Goal: Task Accomplishment & Management: Use online tool/utility

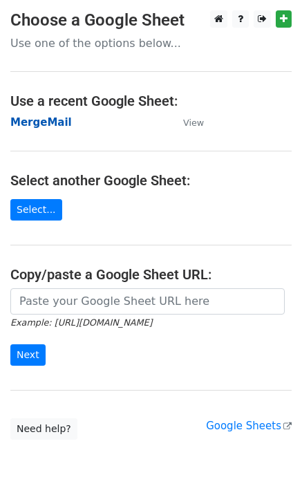
click at [44, 121] on strong "MergeMail" at bounding box center [41, 122] width 62 height 12
click at [44, 118] on strong "MergeMail" at bounding box center [41, 122] width 62 height 12
click at [37, 123] on strong "MergeMail" at bounding box center [41, 122] width 62 height 12
click at [44, 122] on strong "MergeMail" at bounding box center [41, 122] width 62 height 12
click at [39, 123] on strong "MergeMail" at bounding box center [41, 122] width 62 height 12
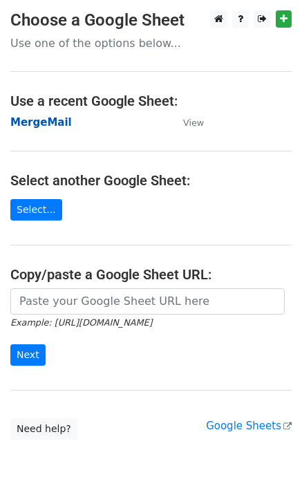
click at [45, 118] on strong "MergeMail" at bounding box center [41, 122] width 62 height 12
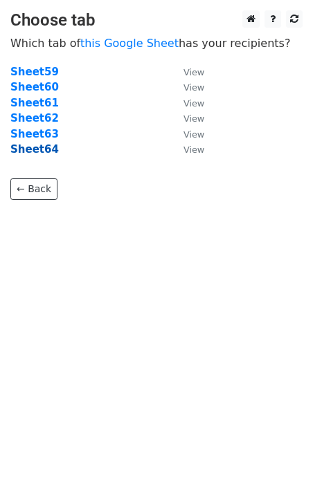
click at [28, 156] on strong "Sheet64" at bounding box center [34, 149] width 48 height 12
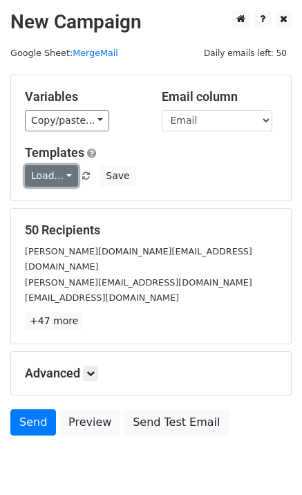
click at [52, 181] on link "Load..." at bounding box center [51, 175] width 53 height 21
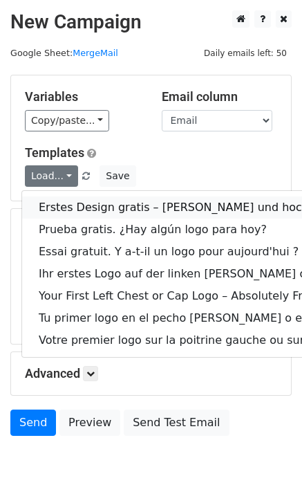
click at [75, 203] on link "Erstes Design gratis – Schnelle und hochwertige Digitalisierung!" at bounding box center [289, 207] width 534 height 22
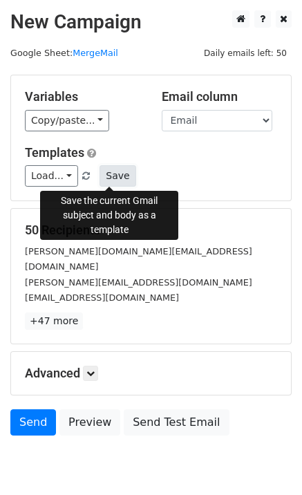
click at [122, 179] on button "Save" at bounding box center [118, 175] width 36 height 21
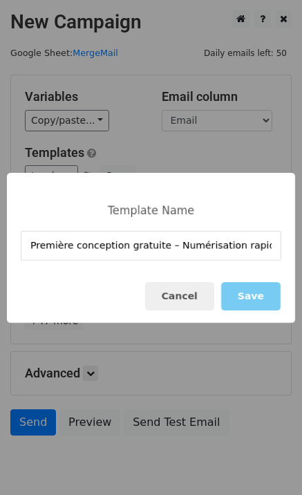
scroll to position [0, 68]
type input "Première conception gratuite – Numérisation rapide et de haute qualité !"
click at [255, 295] on button "Save" at bounding box center [250, 296] width 59 height 28
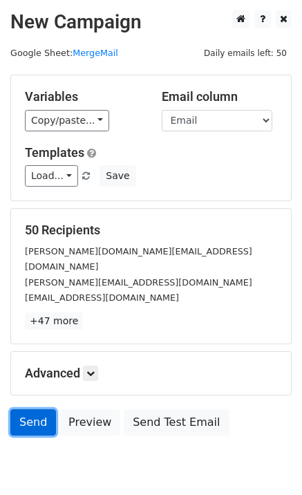
click at [42, 409] on link "Send" at bounding box center [33, 422] width 46 height 26
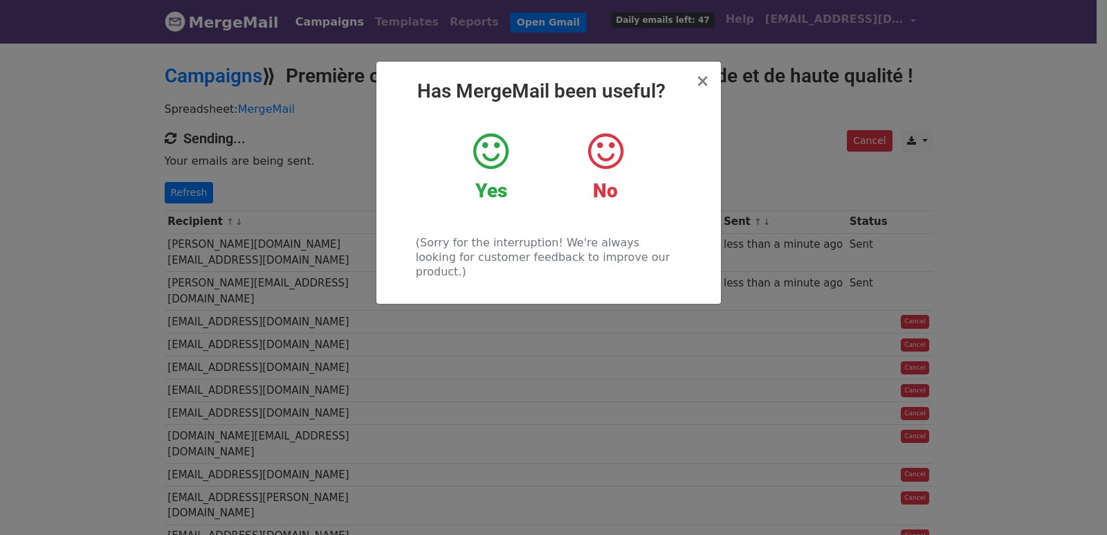
click at [201, 184] on div "× Has MergeMail been useful? Yes No (Sorry for the interruption! We're always l…" at bounding box center [553, 287] width 1107 height 493
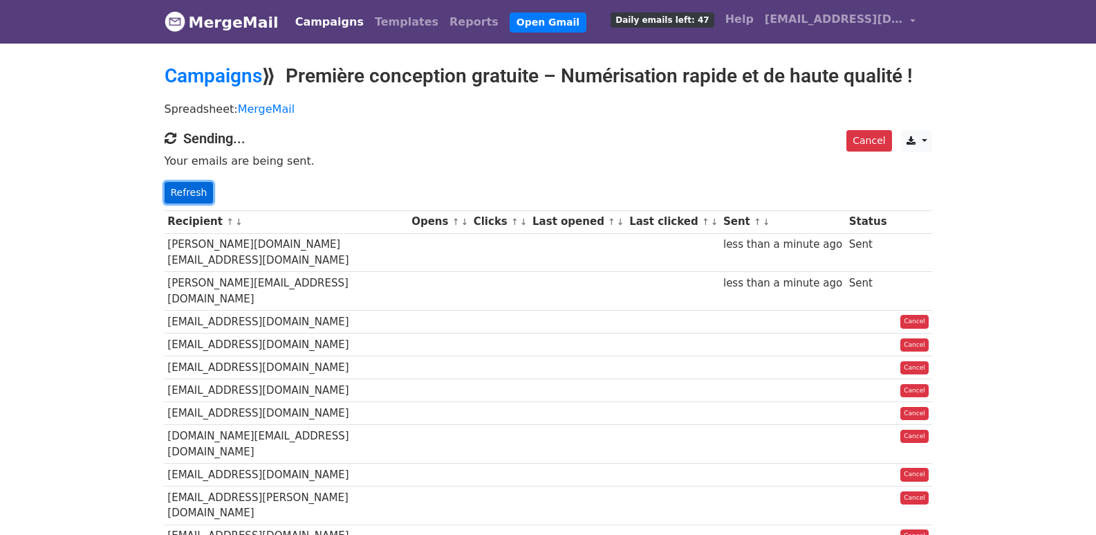
click at [194, 194] on link "Refresh" at bounding box center [189, 192] width 49 height 21
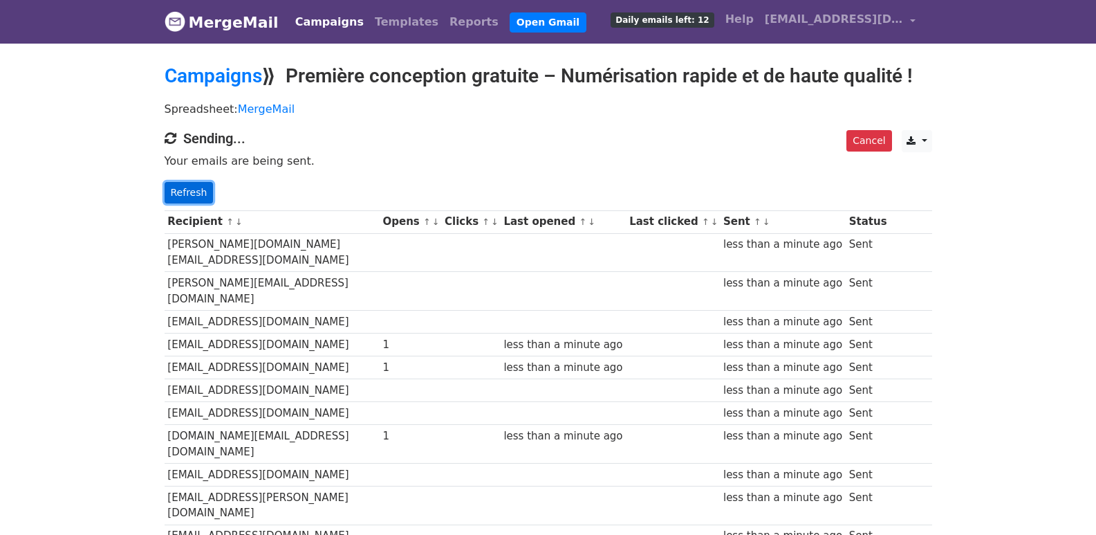
click at [181, 193] on link "Refresh" at bounding box center [189, 192] width 49 height 21
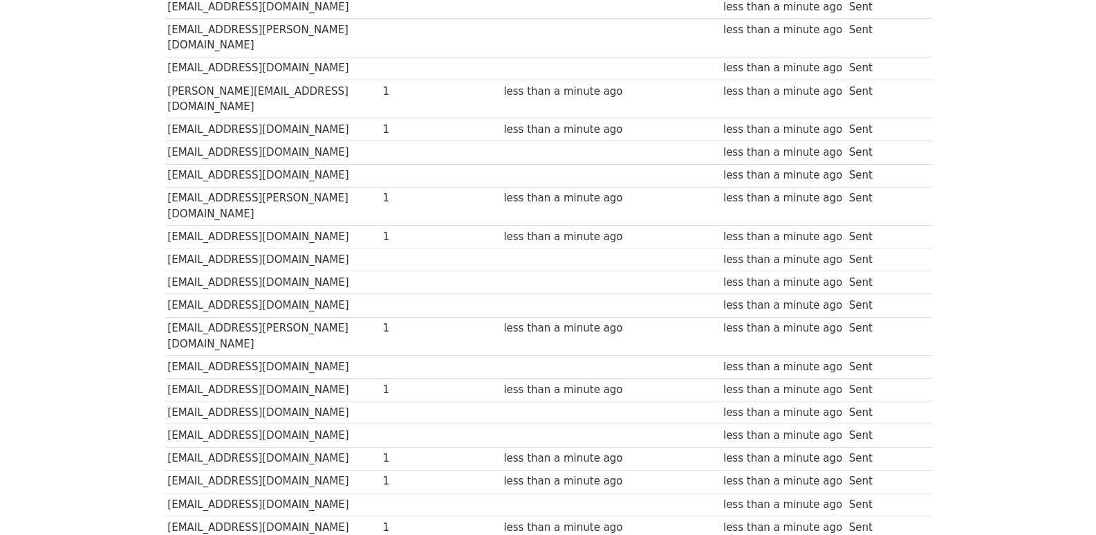
scroll to position [553, 0]
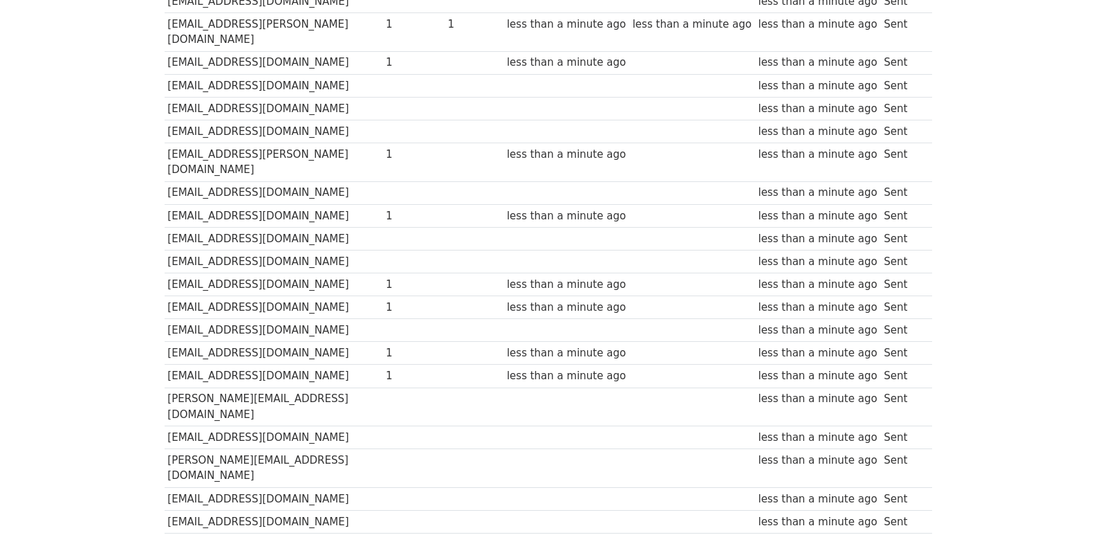
scroll to position [963, 0]
